Goal: Transaction & Acquisition: Purchase product/service

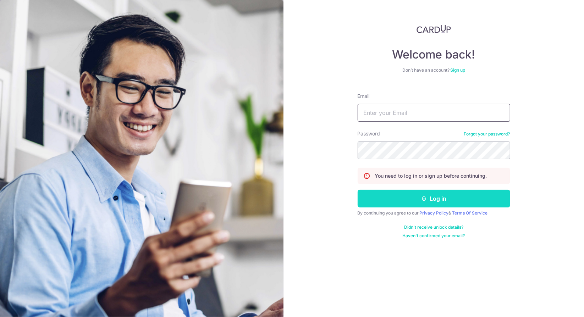
type input "[EMAIL_ADDRESS][DOMAIN_NAME]"
click at [457, 201] on button "Log in" at bounding box center [434, 199] width 153 height 18
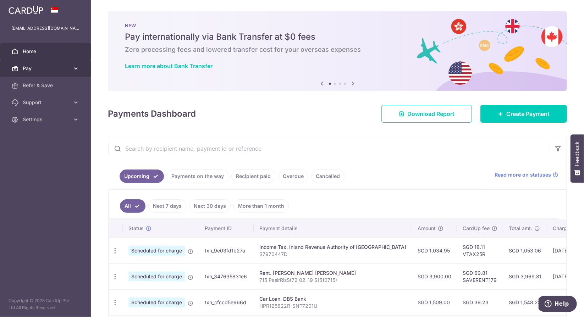
click at [36, 67] on span "Pay" at bounding box center [46, 68] width 47 height 7
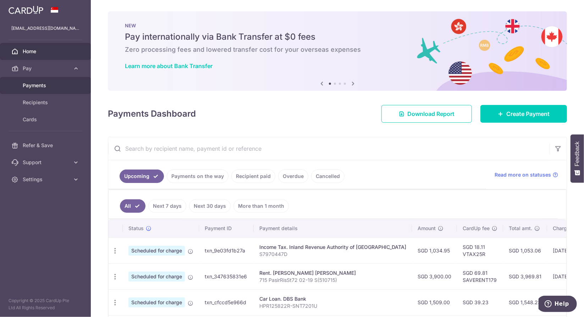
click at [31, 84] on span "Payments" at bounding box center [46, 85] width 47 height 7
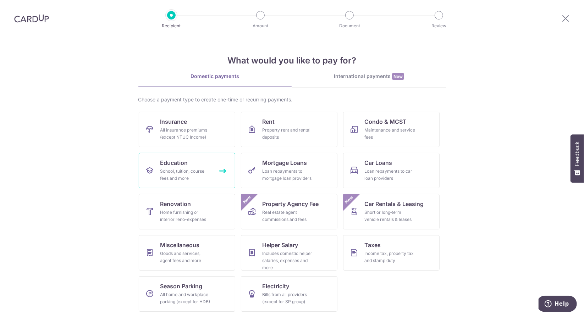
click at [185, 166] on span "Education" at bounding box center [174, 163] width 28 height 9
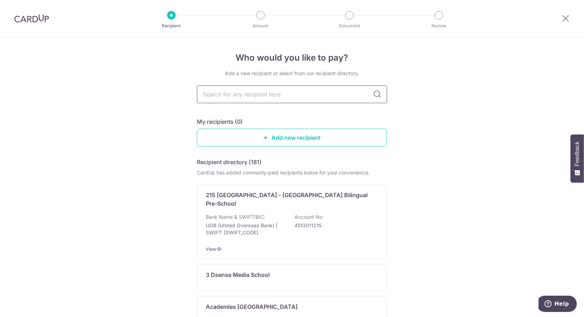
click at [243, 96] on input "text" at bounding box center [292, 94] width 190 height 18
type input "n"
type input "na"
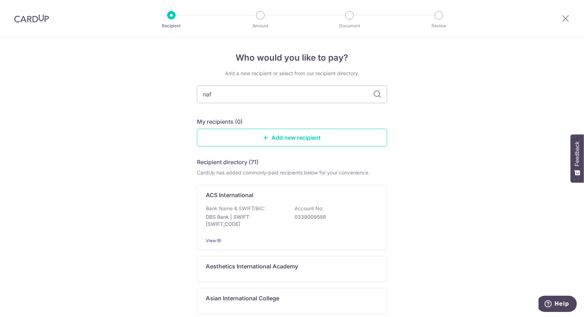
type input "nafa"
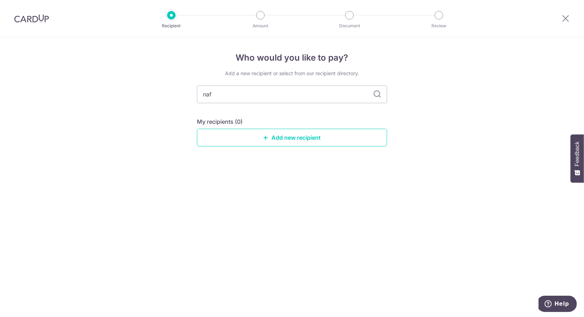
type input "na"
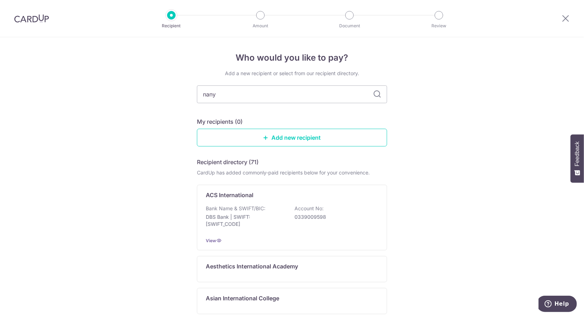
type input "nanya"
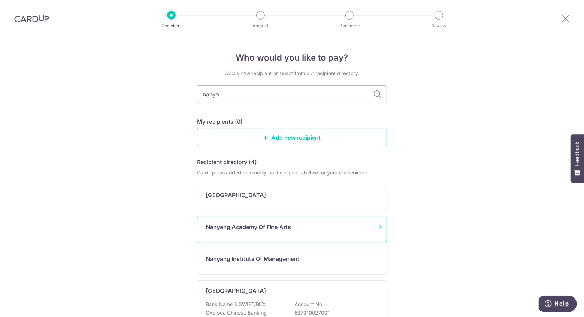
click at [269, 225] on p "Nanyang Academy Of Fine Arts" at bounding box center [248, 227] width 85 height 9
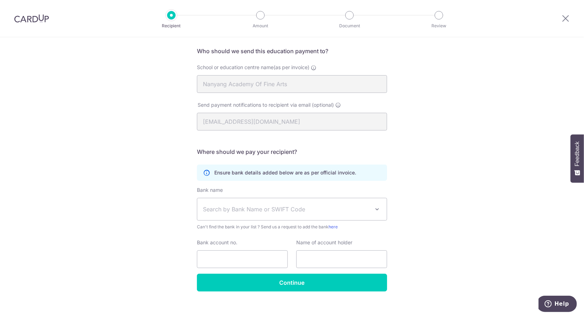
scroll to position [57, 0]
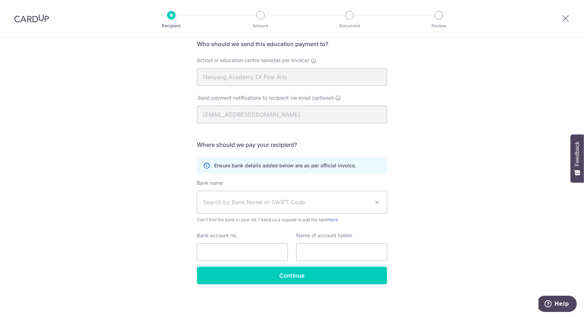
click at [364, 204] on span "Search by Bank Name or SWIFT Code" at bounding box center [286, 202] width 167 height 9
